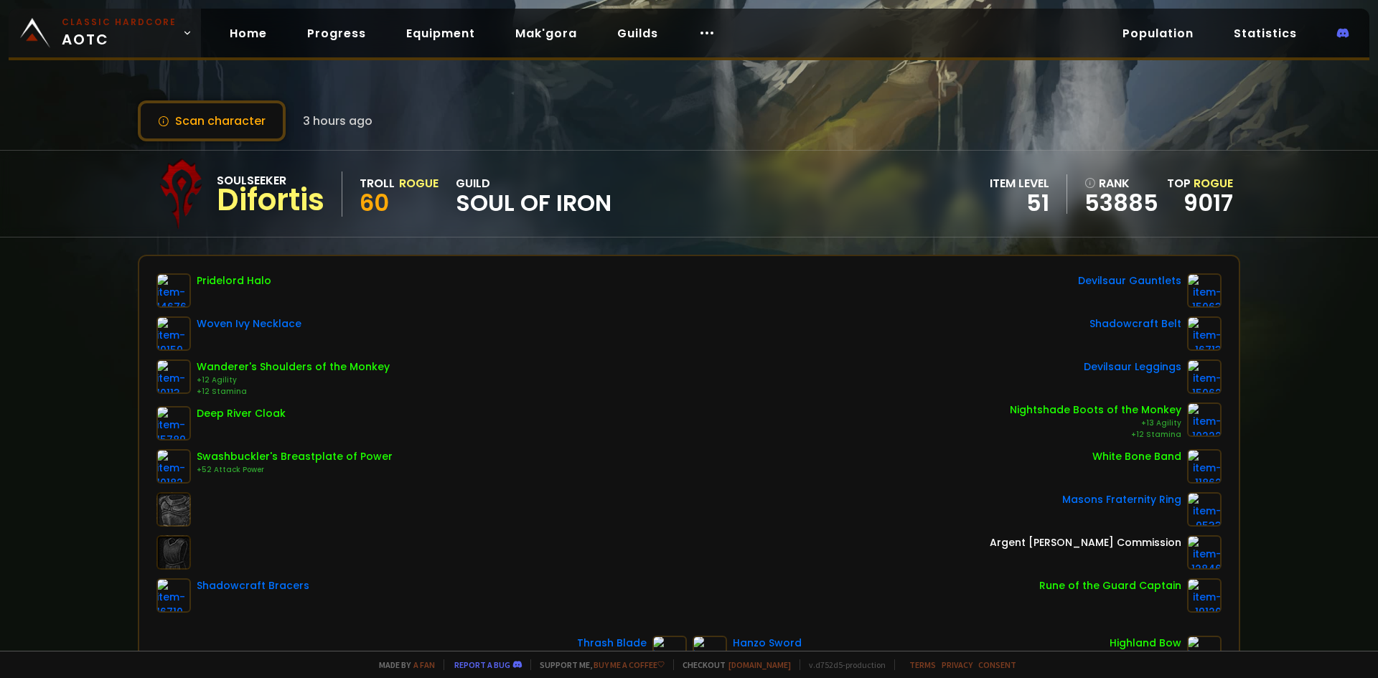
scroll to position [72, 0]
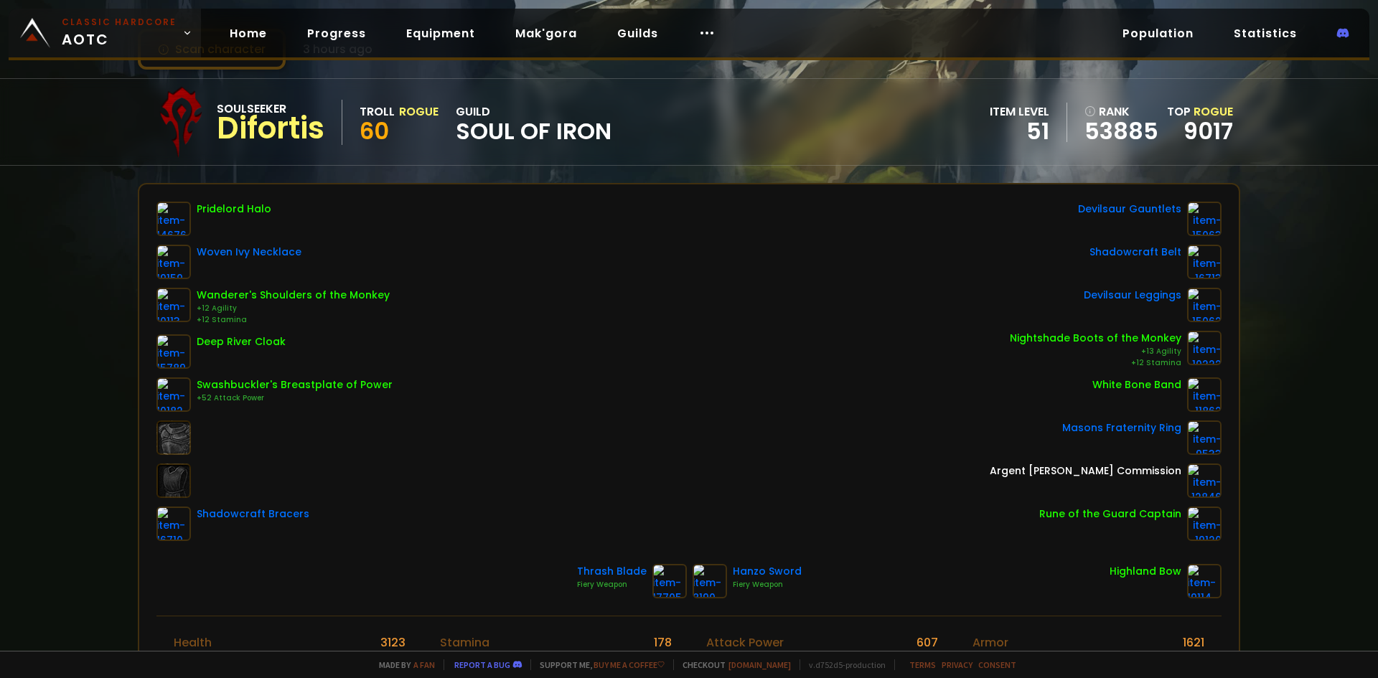
click at [126, 26] on small "Classic Hardcore" at bounding box center [119, 22] width 115 height 13
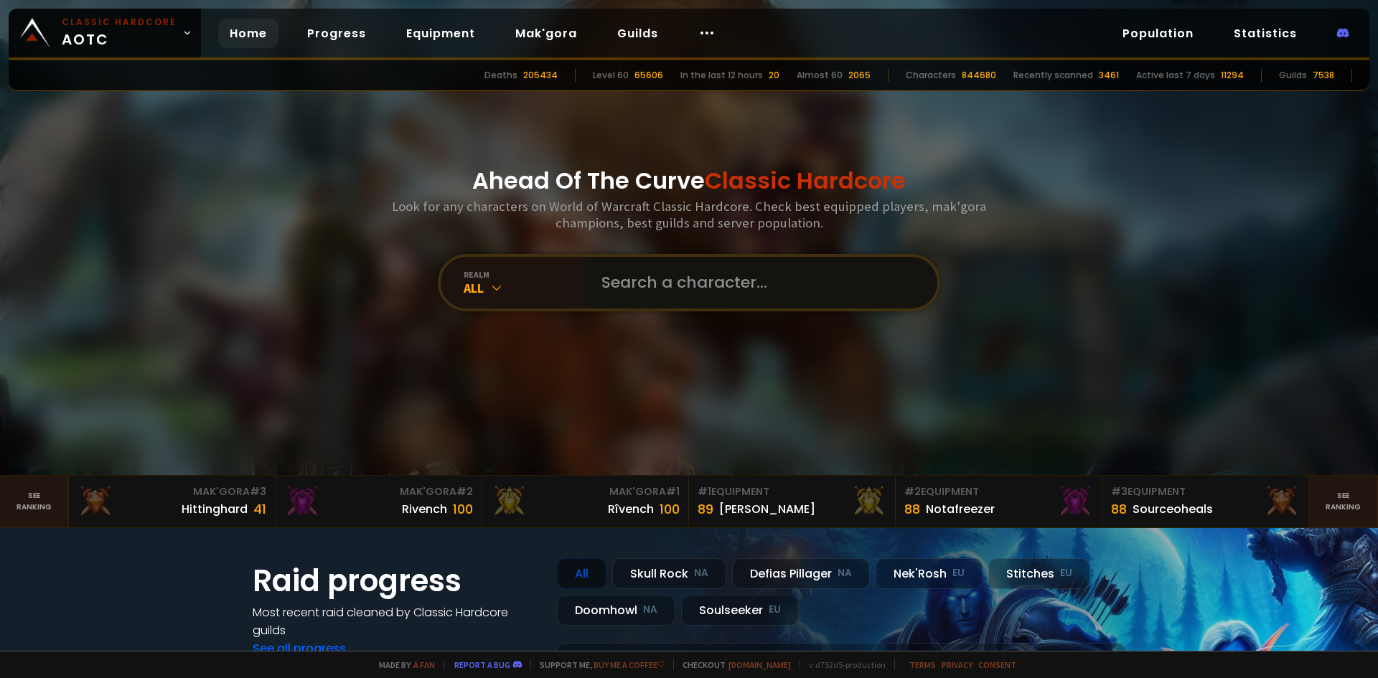
click at [645, 295] on input "text" at bounding box center [756, 283] width 327 height 52
paste input "Boarmløs"
type input "Boarmløs"
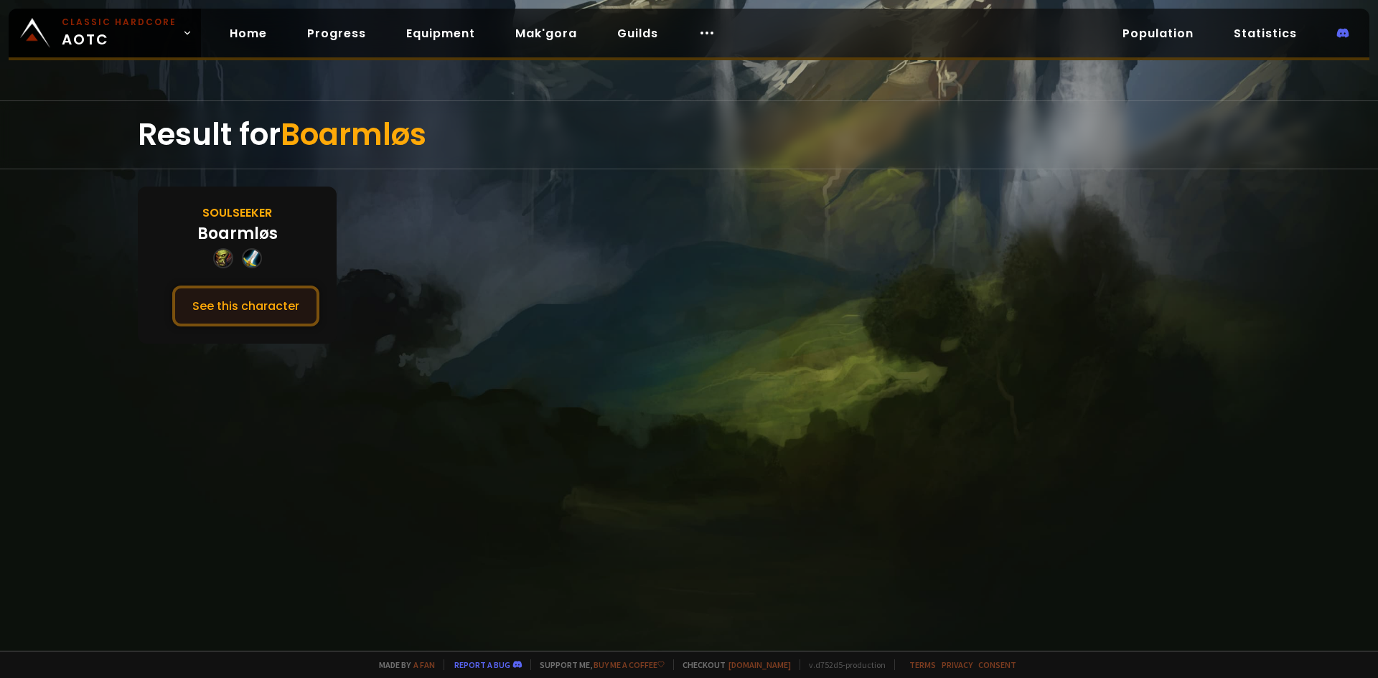
click at [296, 304] on button "See this character" at bounding box center [245, 306] width 147 height 41
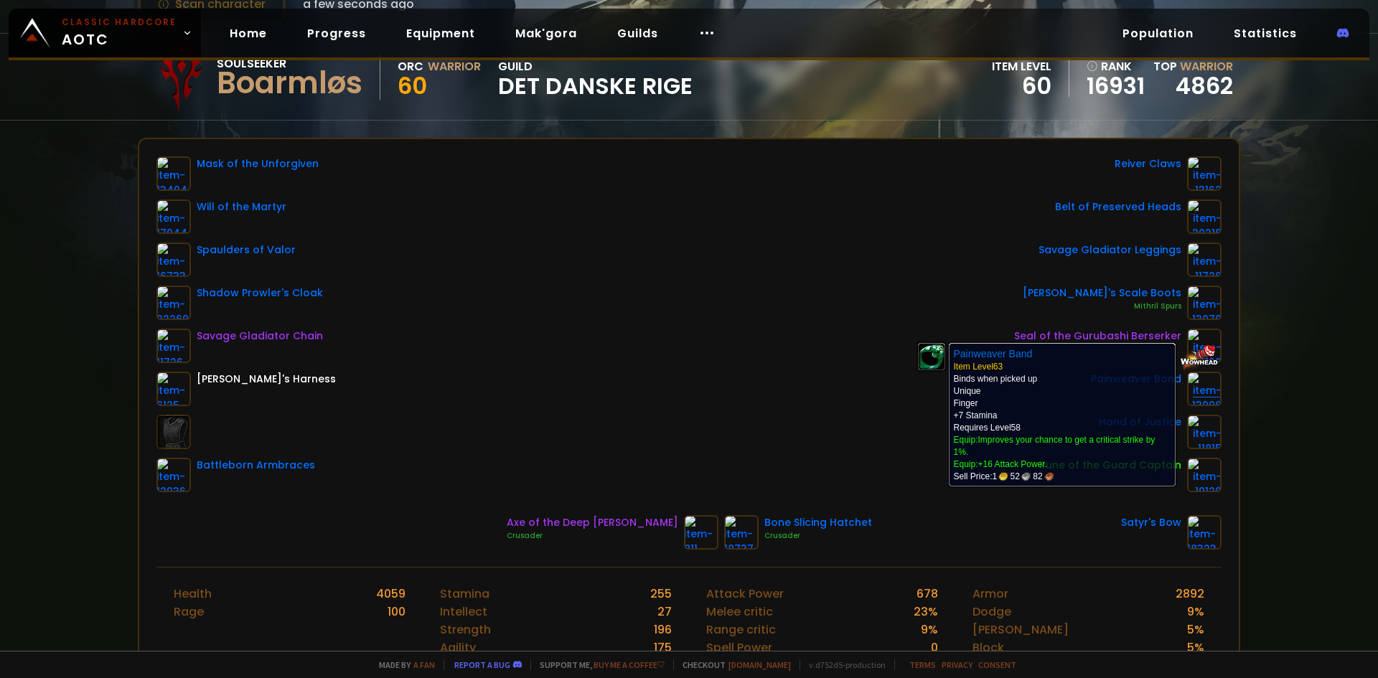
scroll to position [144, 0]
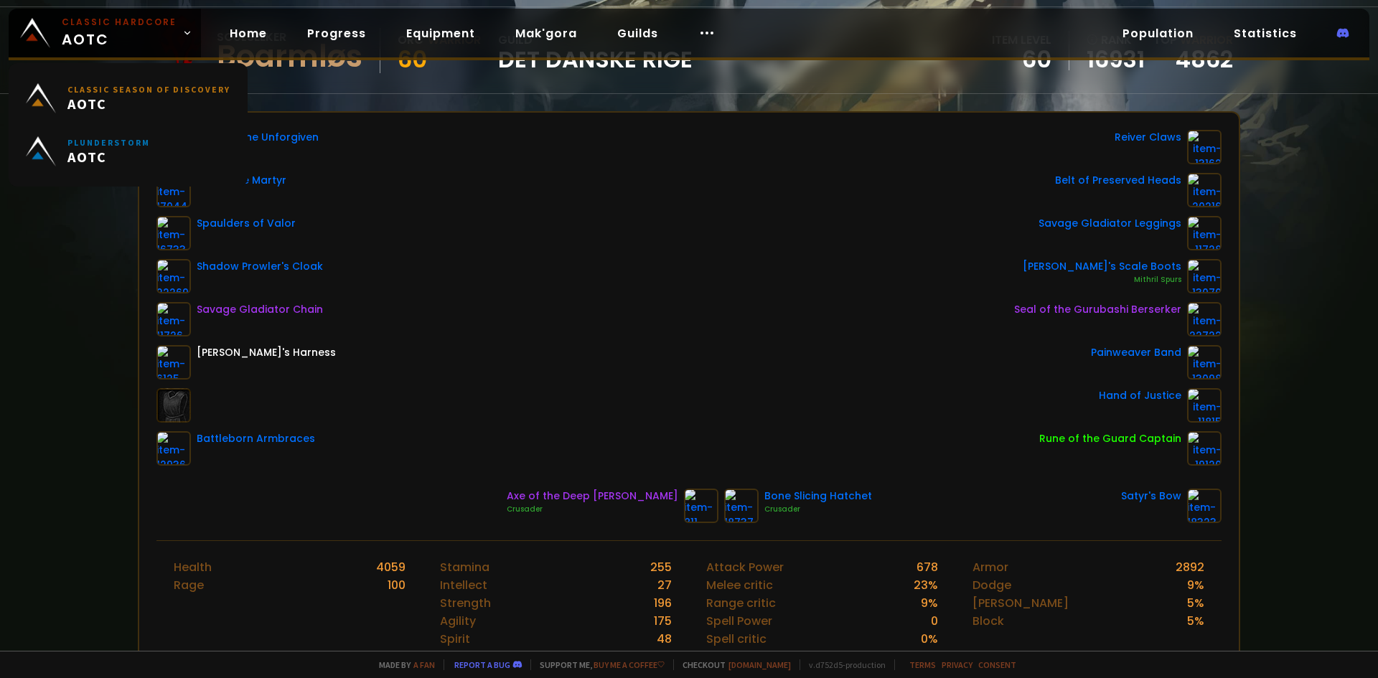
drag, startPoint x: 47, startPoint y: 19, endPoint x: 157, endPoint y: 59, distance: 116.7
click at [49, 20] on img at bounding box center [35, 33] width 30 height 30
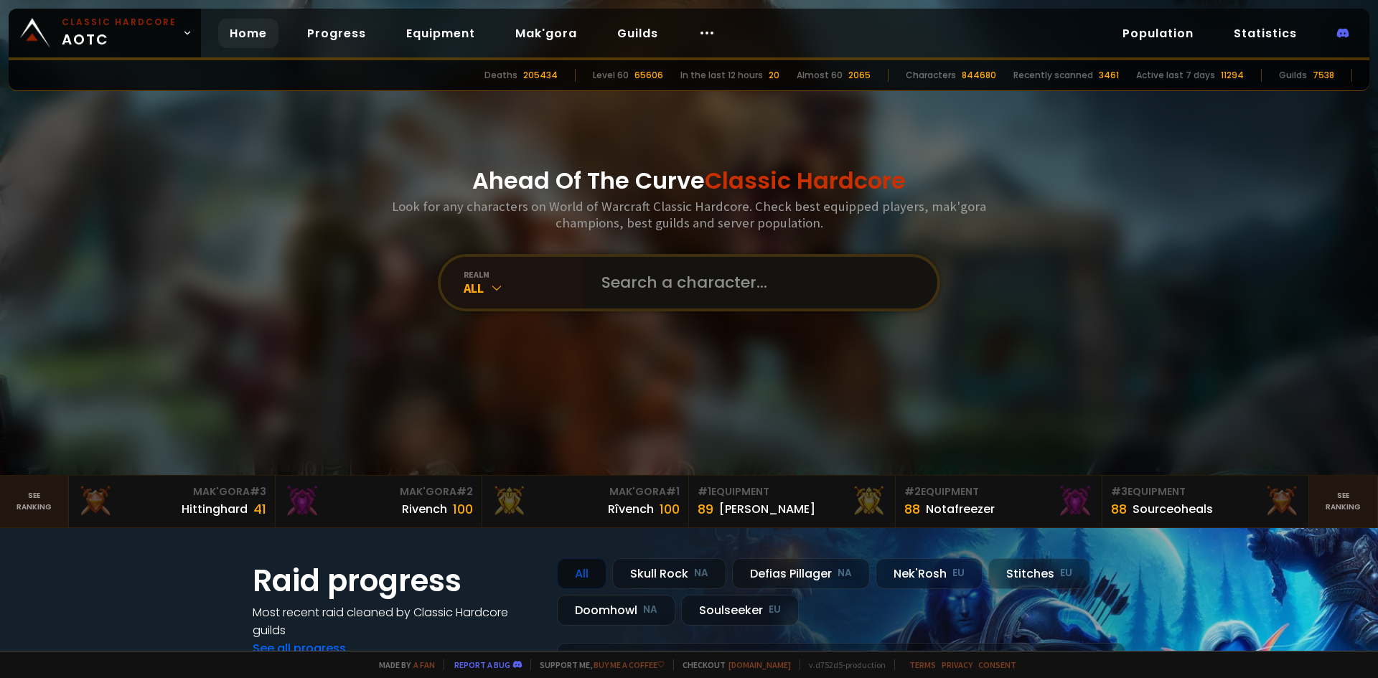
click at [671, 282] on input "text" at bounding box center [756, 283] width 327 height 52
type input "thaikuri"
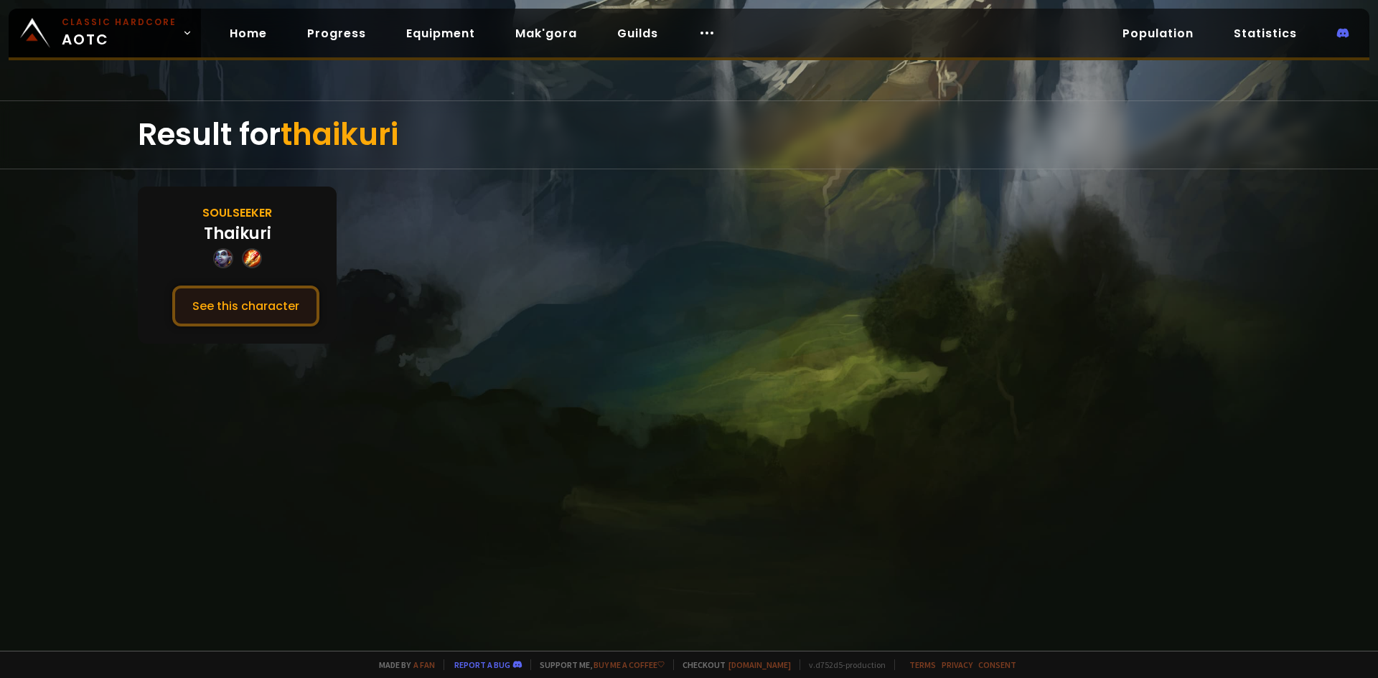
click at [282, 296] on button "See this character" at bounding box center [245, 306] width 147 height 41
